Goal: Information Seeking & Learning: Stay updated

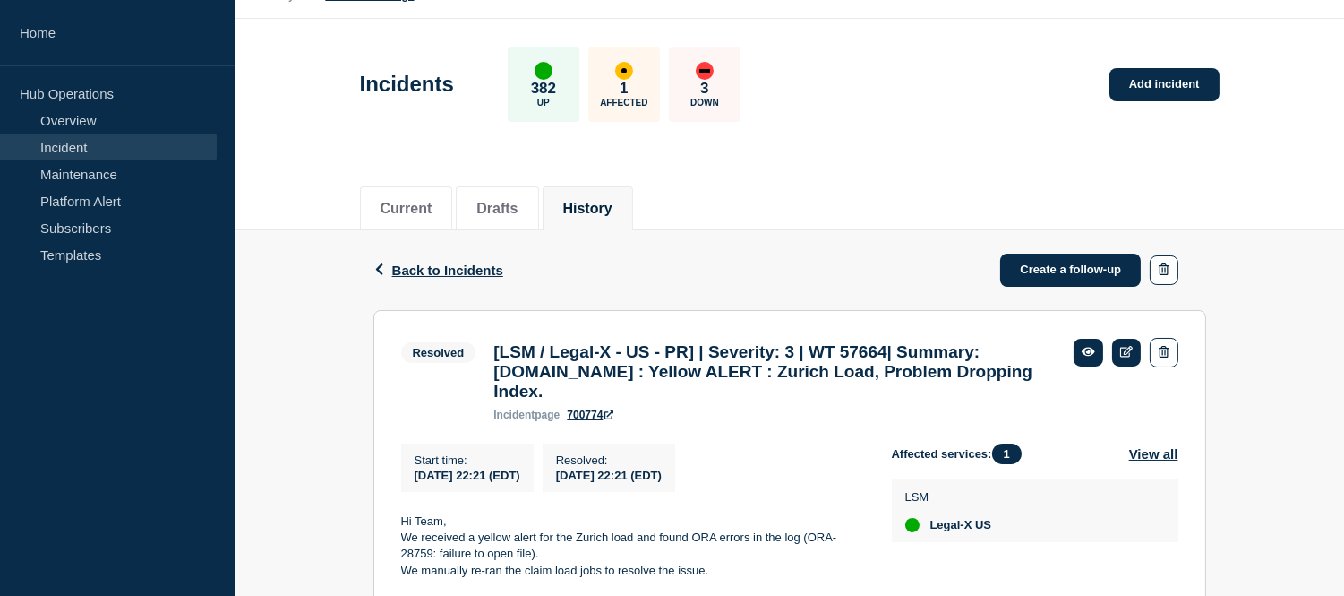
scroll to position [346, 0]
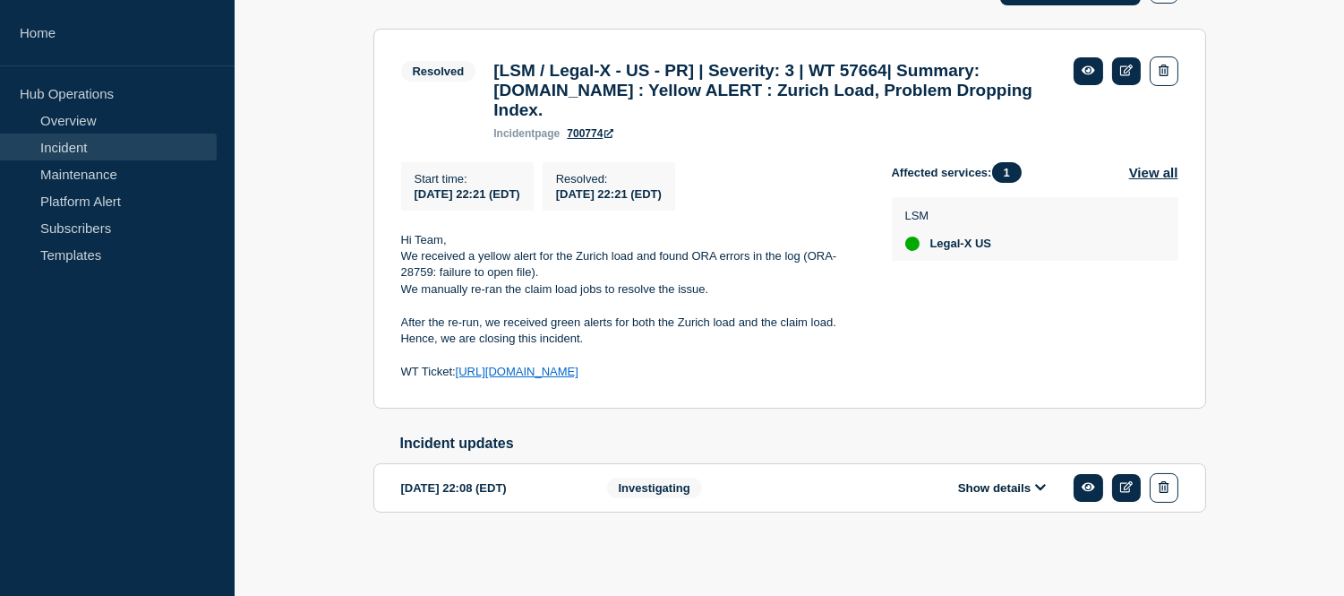
click at [110, 144] on link "Incident" at bounding box center [108, 146] width 217 height 27
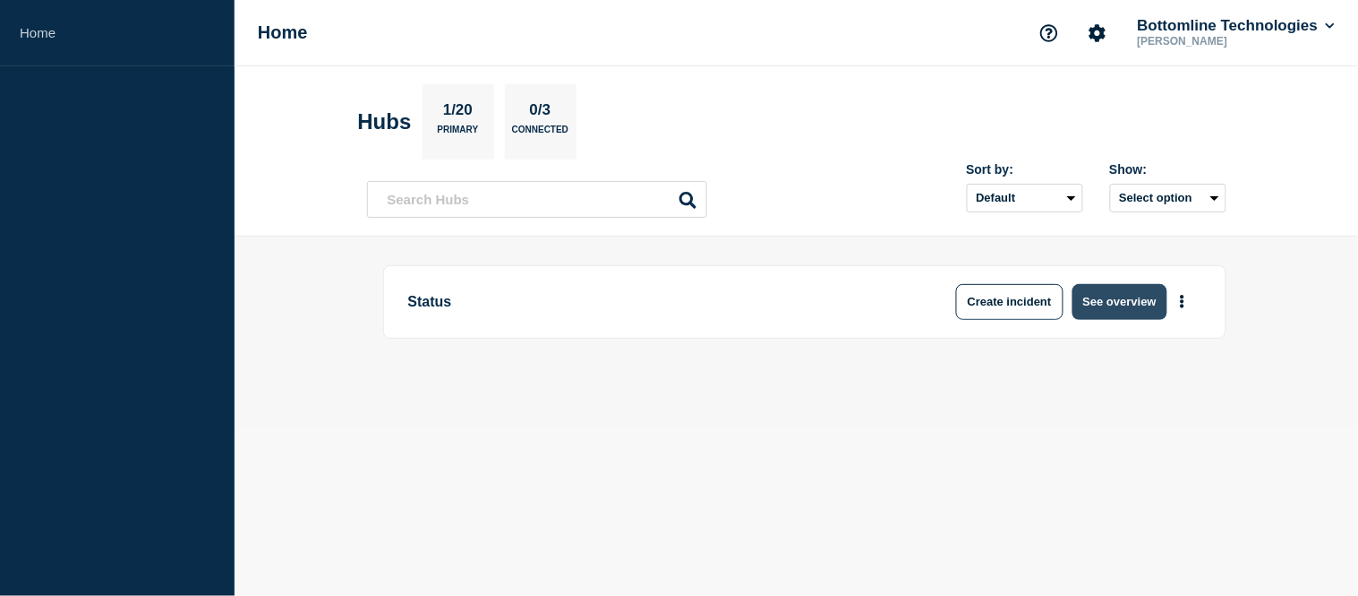
click at [1135, 312] on button "See overview" at bounding box center [1120, 302] width 95 height 36
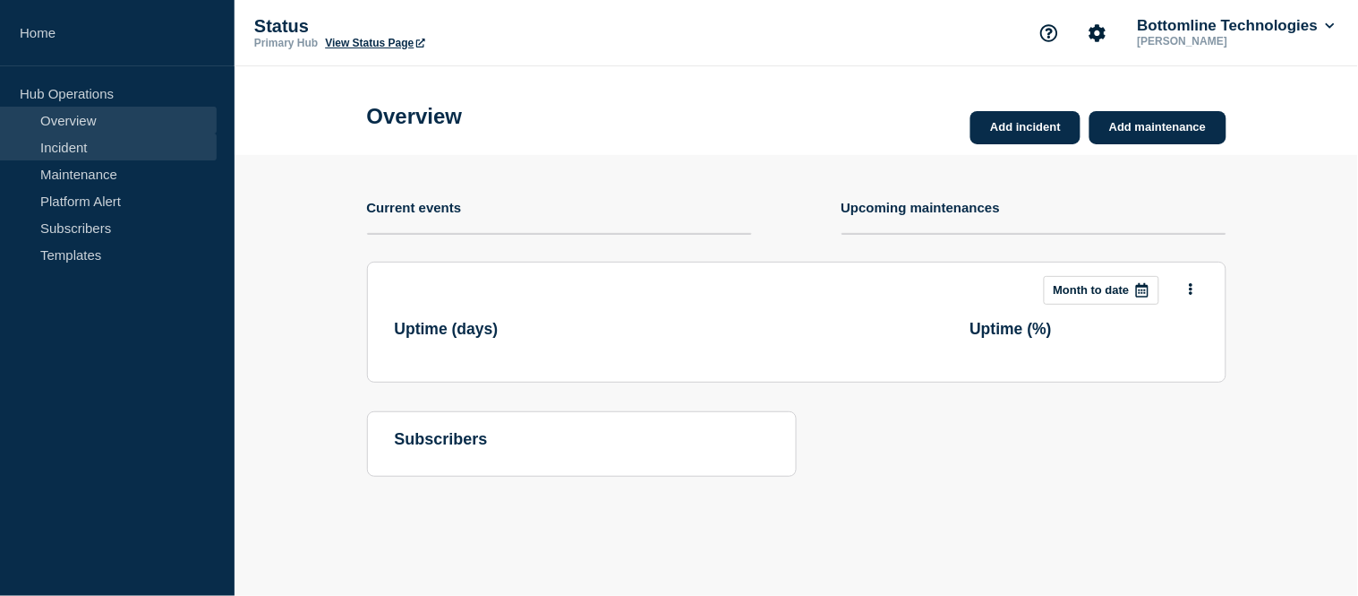
click at [114, 154] on link "Incident" at bounding box center [108, 146] width 217 height 27
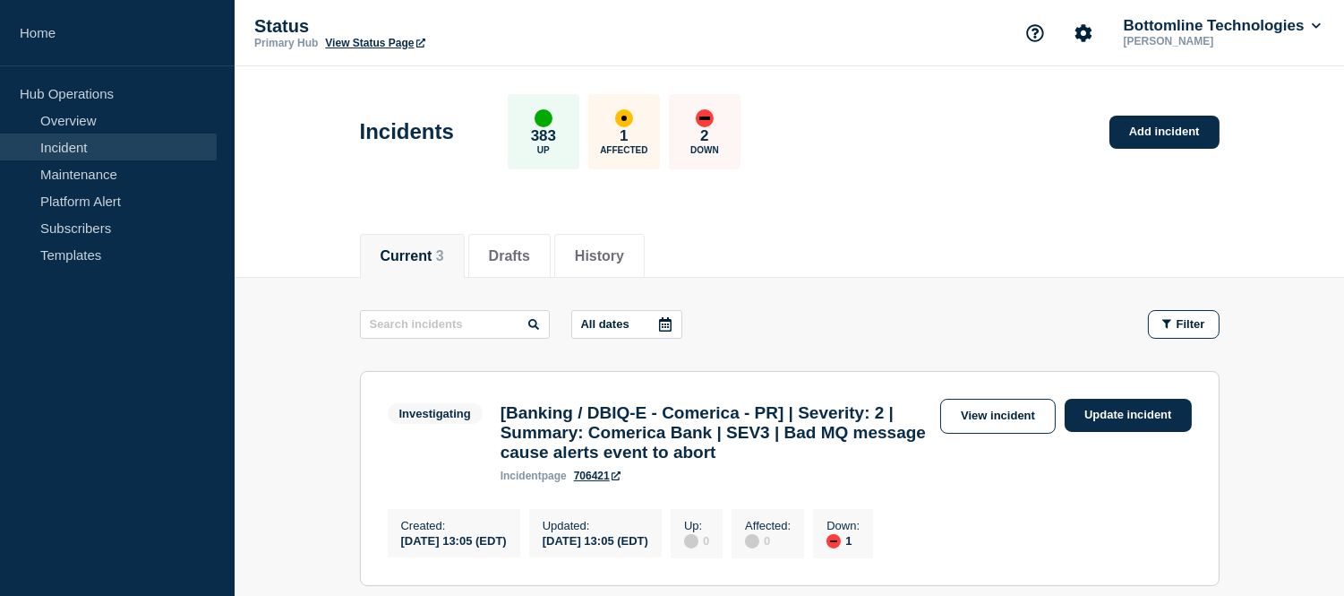
scroll to position [497, 0]
drag, startPoint x: 0, startPoint y: 0, endPoint x: 118, endPoint y: 176, distance: 212.4
click at [118, 176] on link "Maintenance" at bounding box center [108, 173] width 217 height 27
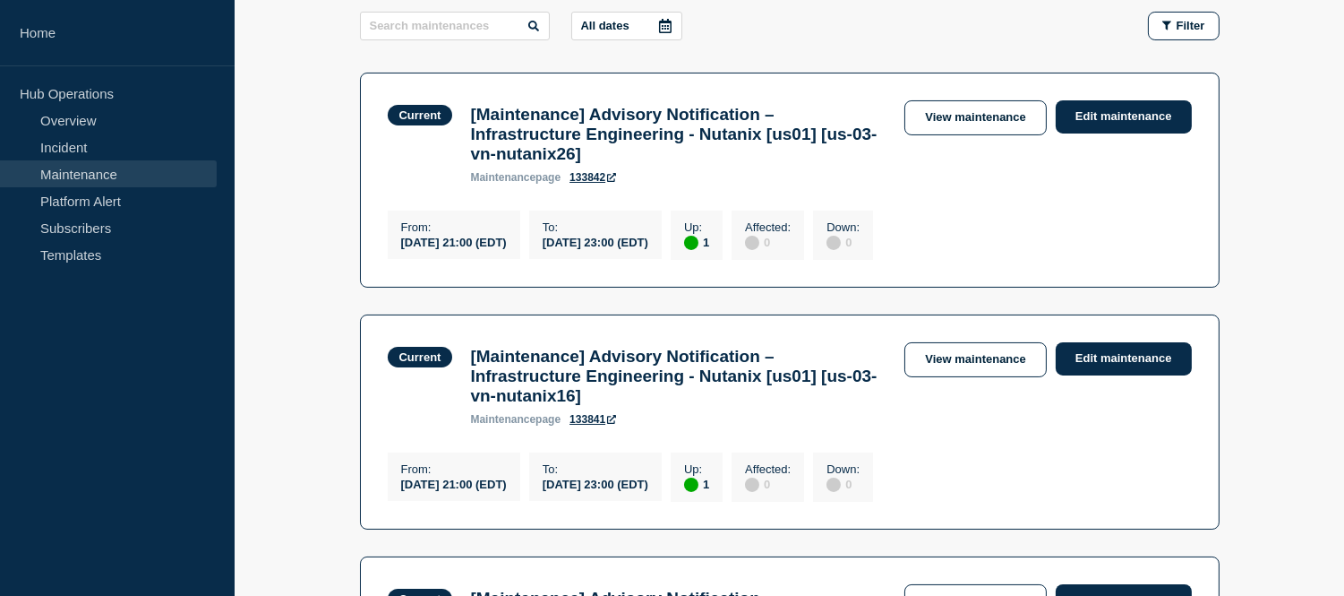
scroll to position [696, 0]
